Goal: Task Accomplishment & Management: Manage account settings

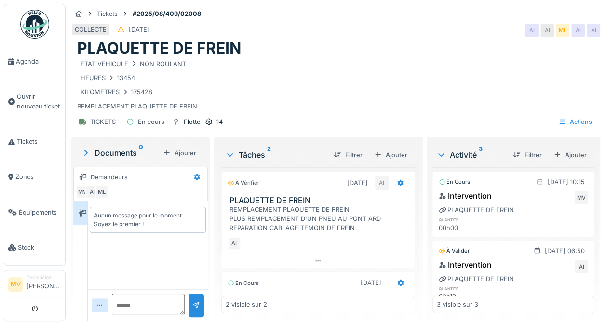
scroll to position [81, 0]
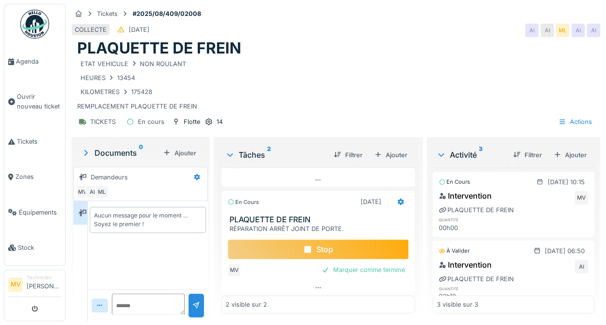
click at [359, 253] on div "Stop" at bounding box center [317, 249] width 181 height 20
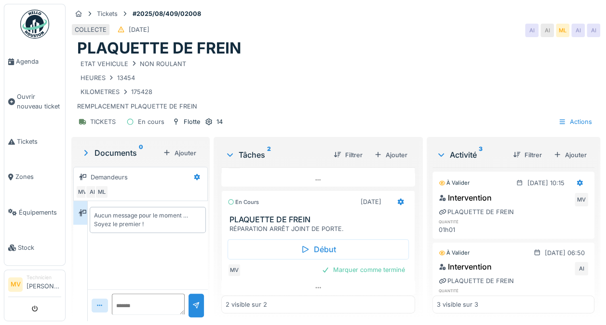
click at [362, 270] on div "Marquer comme terminé" at bounding box center [363, 269] width 91 height 13
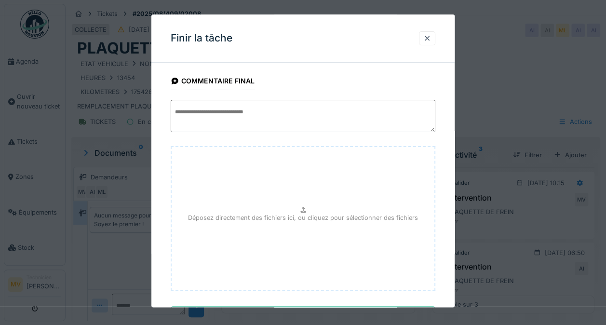
scroll to position [0, 0]
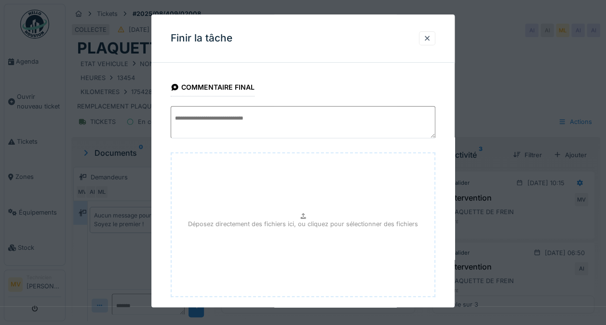
click at [440, 21] on div "Finir la tâche" at bounding box center [302, 38] width 303 height 48
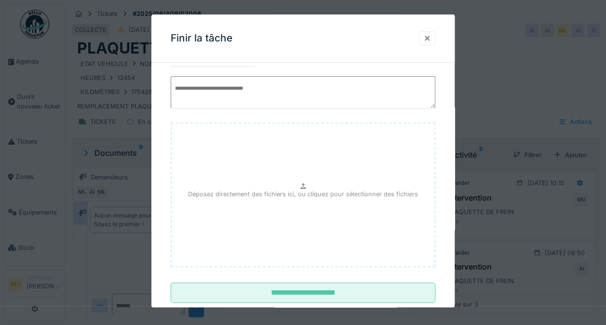
scroll to position [30, 0]
click at [430, 36] on div at bounding box center [427, 38] width 8 height 9
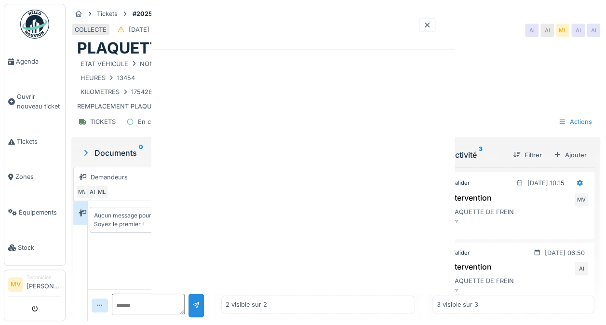
scroll to position [0, 0]
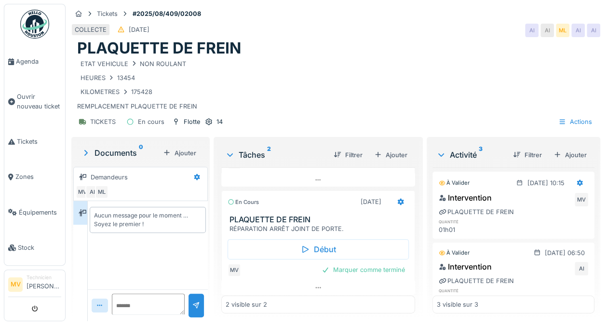
click at [372, 270] on div "Marquer comme terminé" at bounding box center [363, 269] width 91 height 13
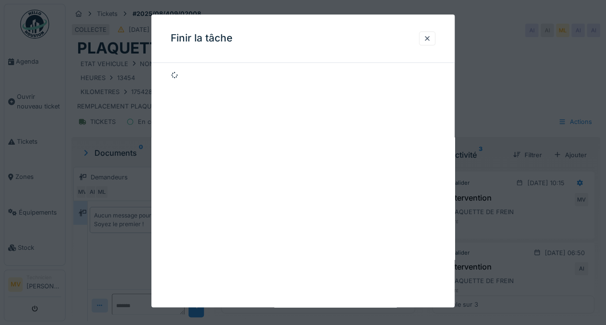
click at [431, 37] on div at bounding box center [427, 38] width 8 height 9
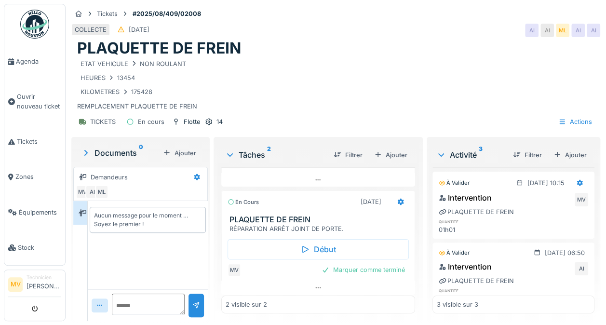
click at [346, 269] on div "Marquer comme terminé" at bounding box center [363, 269] width 91 height 13
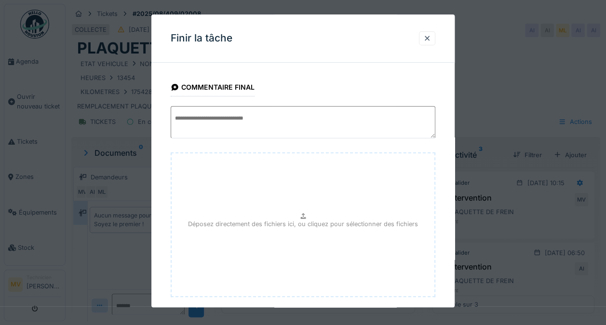
scroll to position [52, 0]
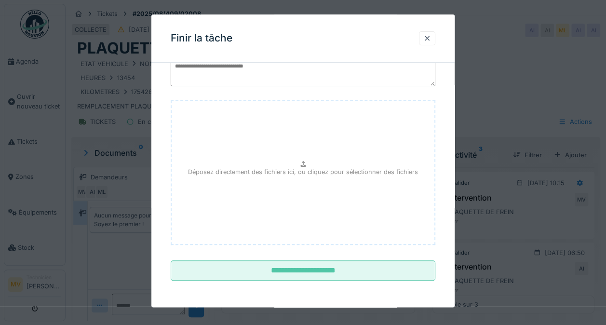
click at [399, 270] on input "**********" at bounding box center [303, 271] width 265 height 20
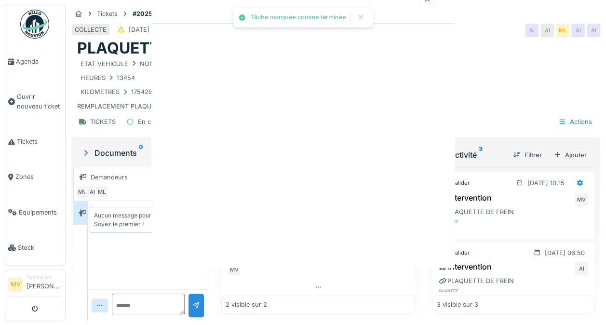
scroll to position [0, 0]
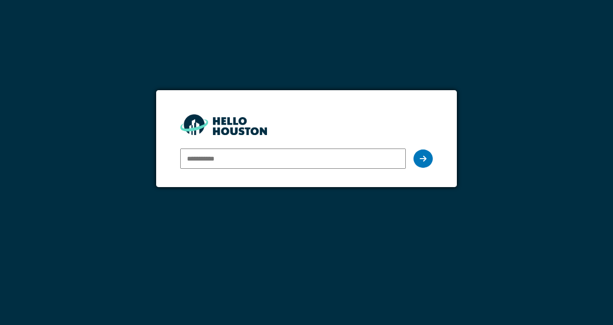
type input "**********"
click at [423, 164] on div at bounding box center [422, 158] width 19 height 18
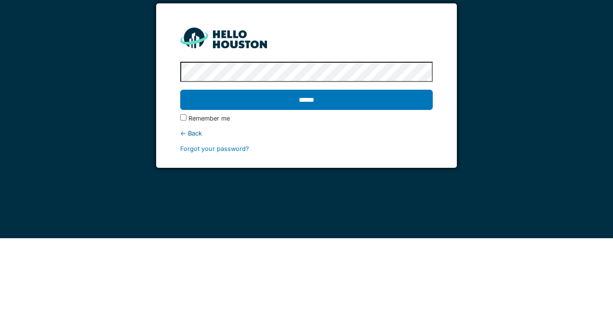
click at [347, 178] on input "******" at bounding box center [306, 186] width 252 height 20
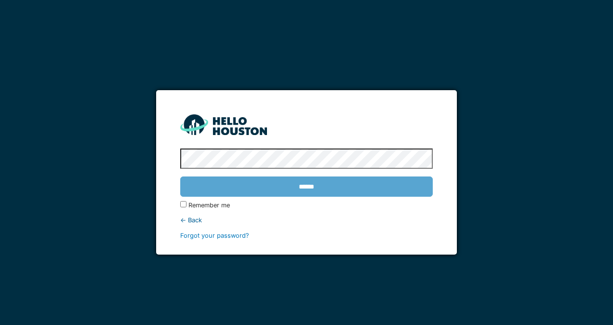
click at [183, 217] on div "← Back" at bounding box center [306, 219] width 252 height 9
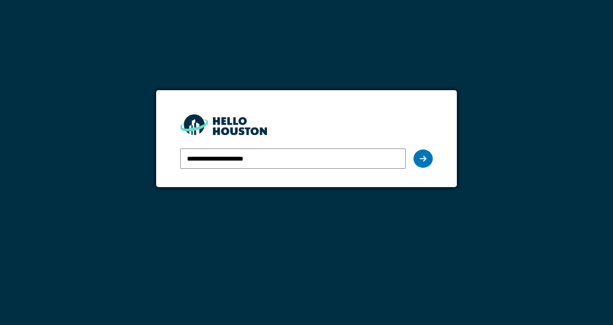
click at [430, 155] on div at bounding box center [422, 158] width 19 height 18
click at [428, 156] on div at bounding box center [422, 158] width 19 height 18
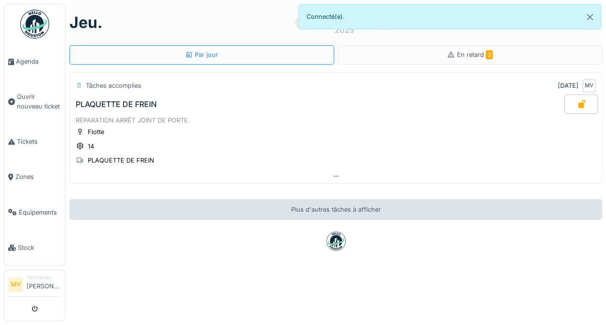
click at [472, 54] on span "En retard 2" at bounding box center [474, 54] width 36 height 7
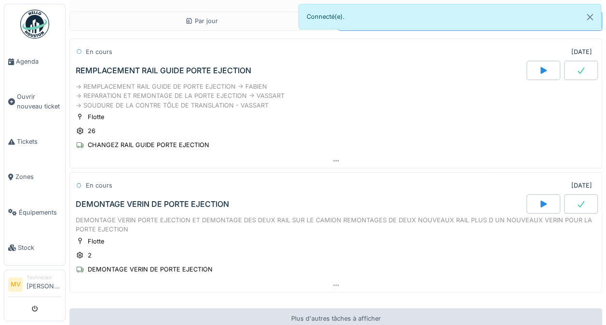
click at [540, 68] on icon at bounding box center [543, 70] width 6 height 7
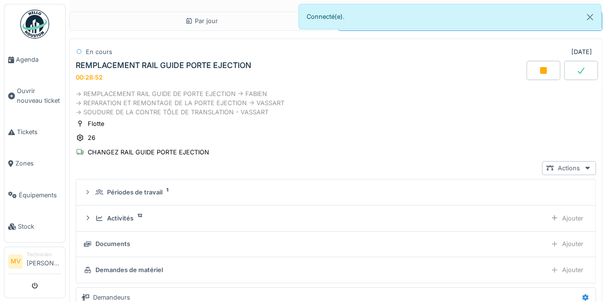
click at [534, 73] on div at bounding box center [543, 70] width 34 height 19
